Goal: Task Accomplishment & Management: Use online tool/utility

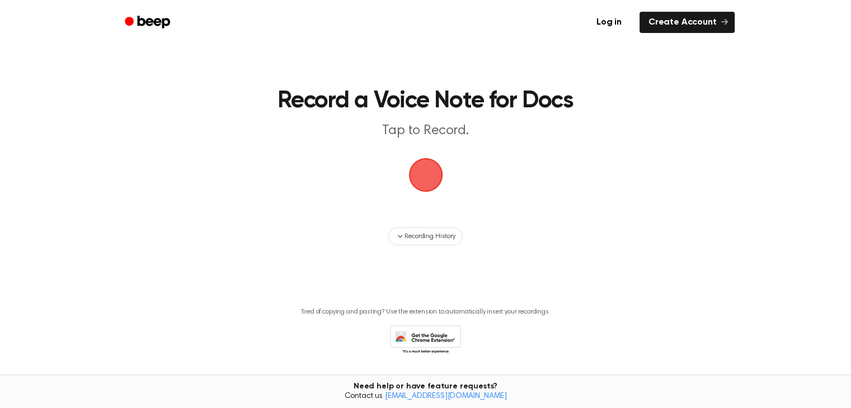
click at [421, 180] on span "button" at bounding box center [425, 174] width 31 height 31
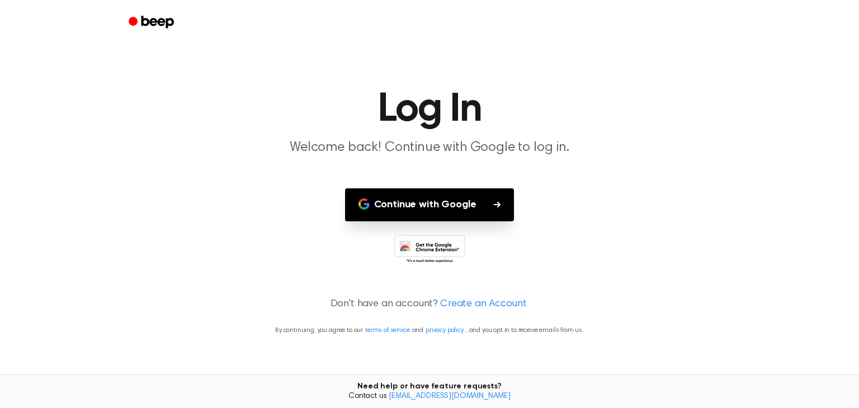
click at [442, 197] on button "Continue with Google" at bounding box center [430, 205] width 170 height 33
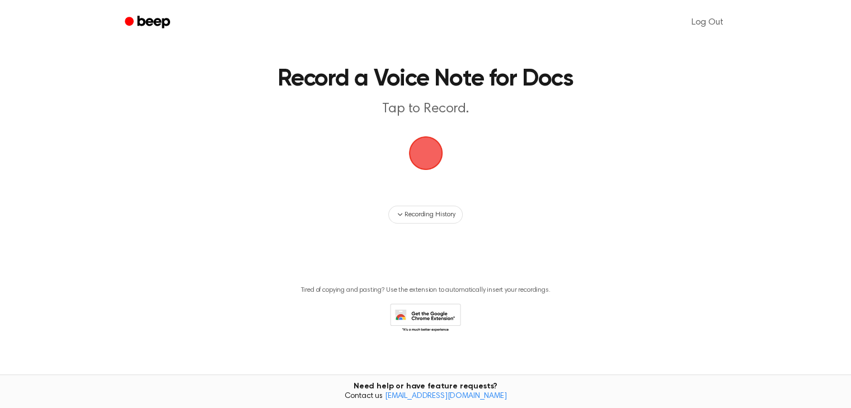
scroll to position [33, 0]
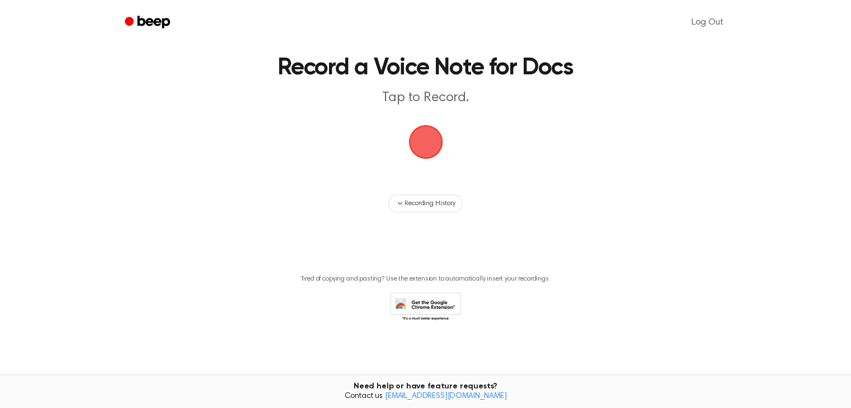
click at [425, 139] on span "button" at bounding box center [425, 142] width 34 height 34
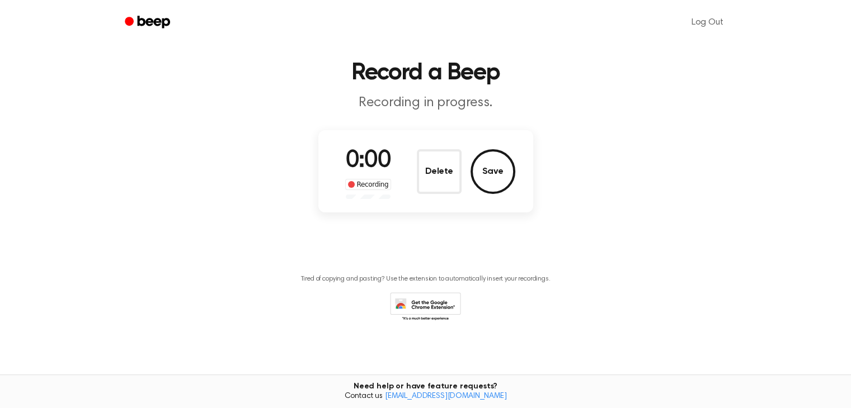
scroll to position [28, 0]
click at [487, 168] on button "Save" at bounding box center [493, 171] width 45 height 45
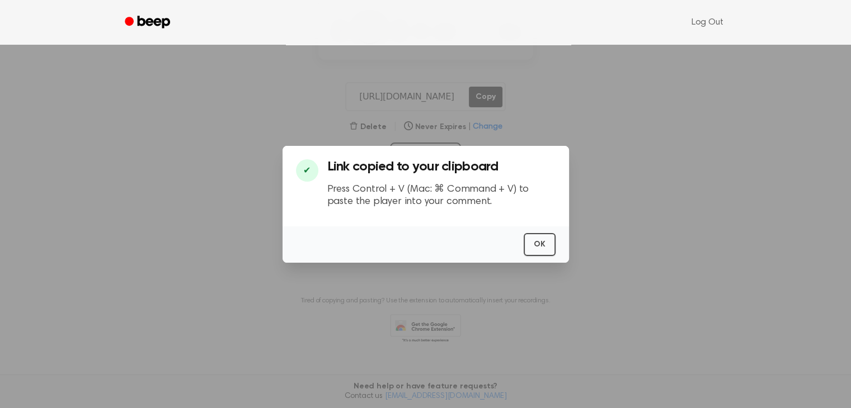
scroll to position [179, 0]
click at [537, 242] on button "OK" at bounding box center [540, 244] width 32 height 23
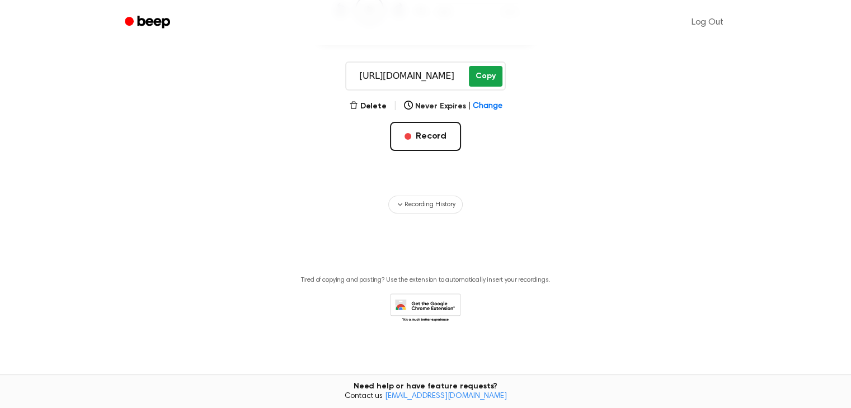
click at [484, 74] on button "Copy" at bounding box center [485, 76] width 33 height 21
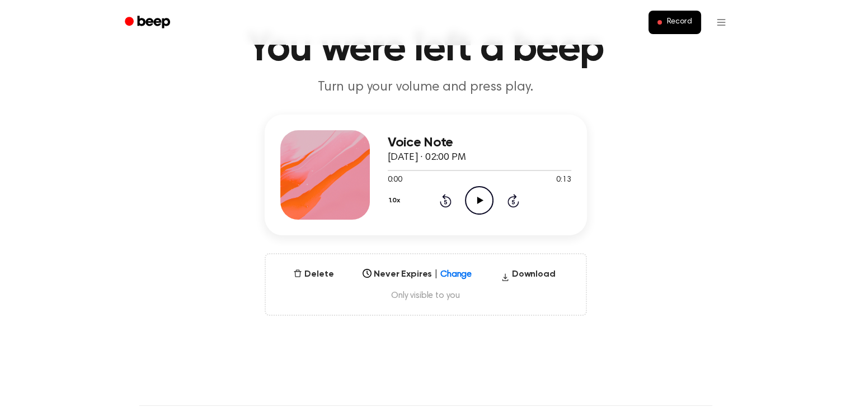
scroll to position [56, 0]
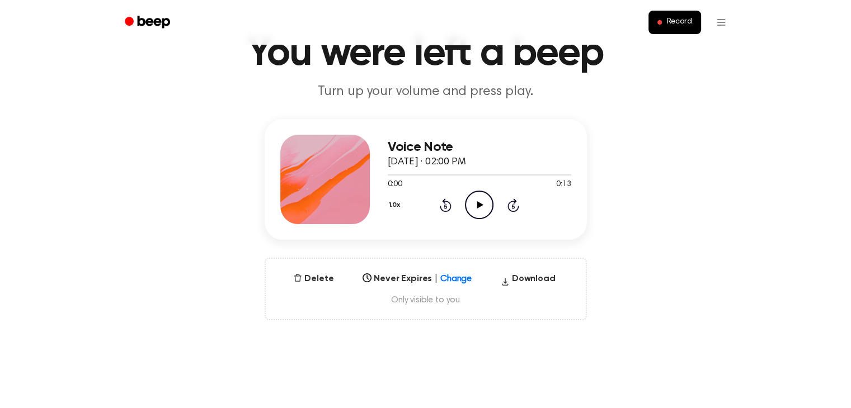
click at [478, 205] on icon at bounding box center [480, 204] width 6 height 7
click at [482, 204] on icon "Play Audio" at bounding box center [479, 205] width 29 height 29
click at [504, 280] on icon "button" at bounding box center [505, 282] width 9 height 17
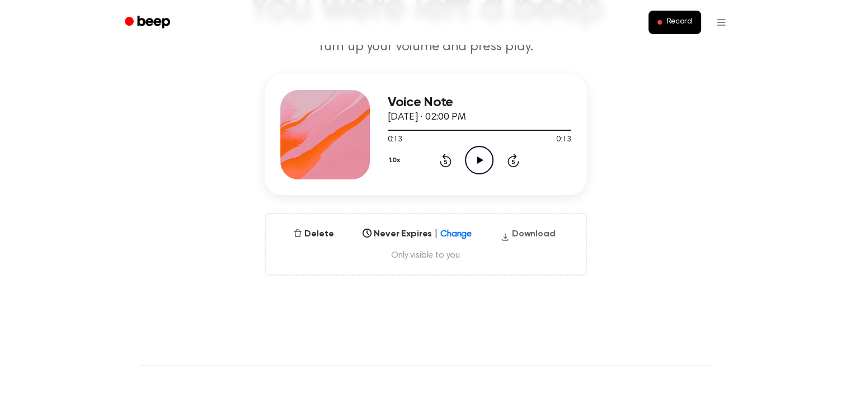
scroll to position [0, 0]
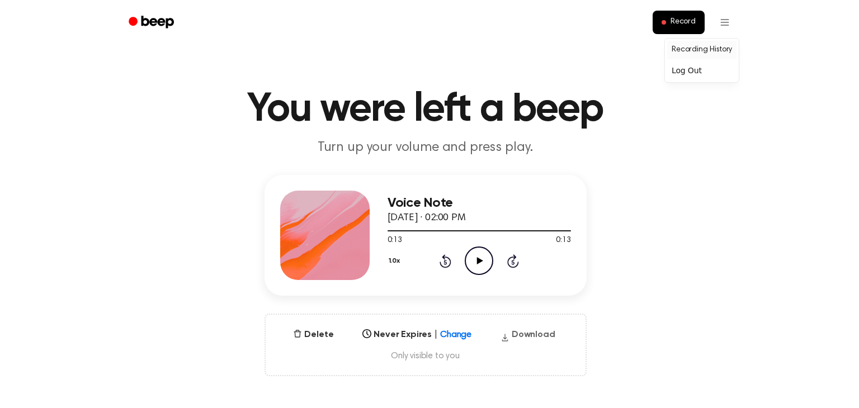
click at [698, 53] on link "Recording History" at bounding box center [701, 50] width 69 height 18
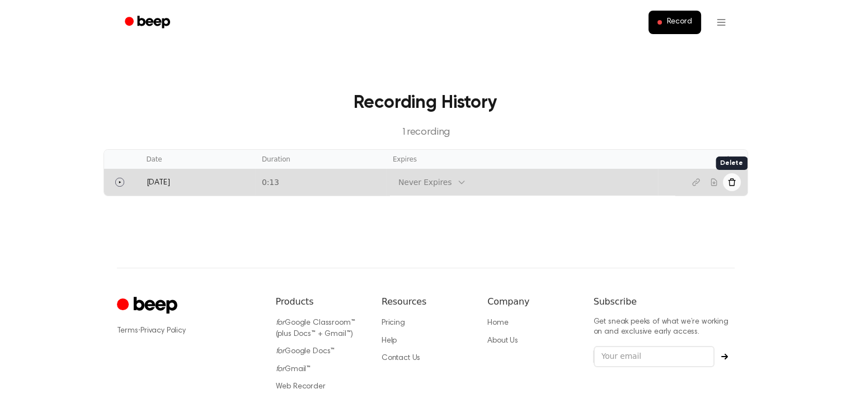
click at [731, 181] on icon "Delete recording" at bounding box center [731, 182] width 9 height 9
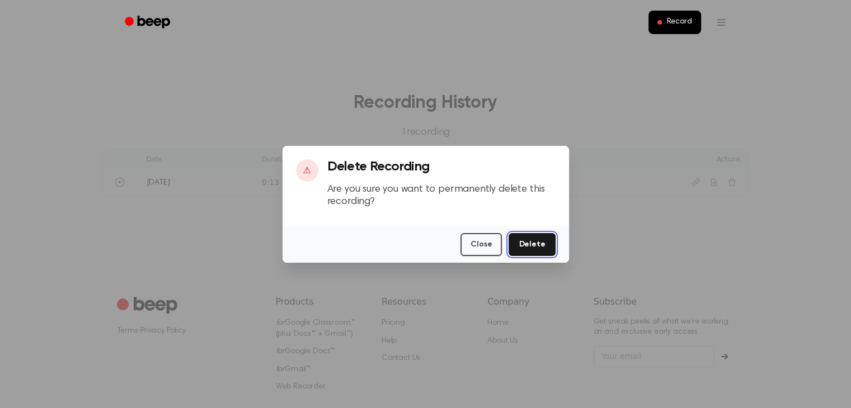
click at [533, 247] on button "Delete" at bounding box center [532, 244] width 46 height 23
